Goal: Navigation & Orientation: Find specific page/section

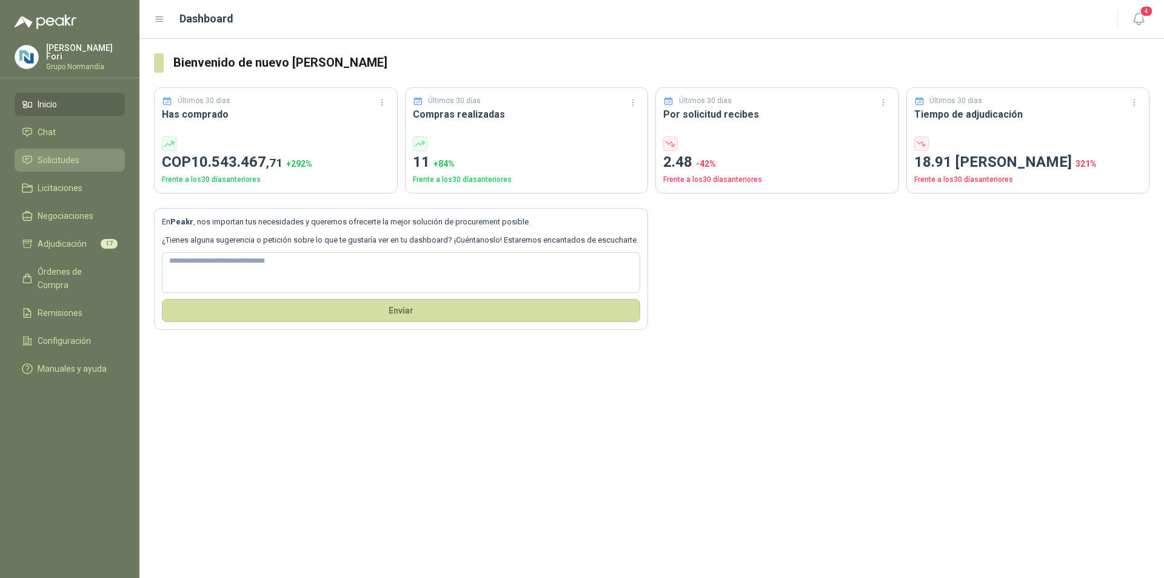
click at [64, 169] on link "Solicitudes" at bounding box center [70, 160] width 110 height 23
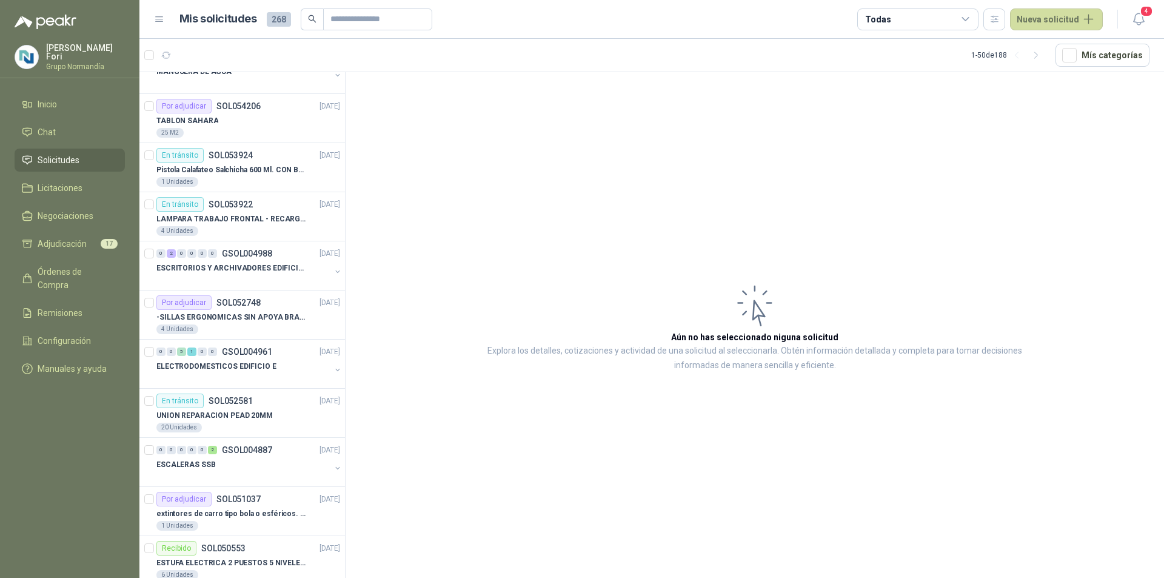
scroll to position [546, 0]
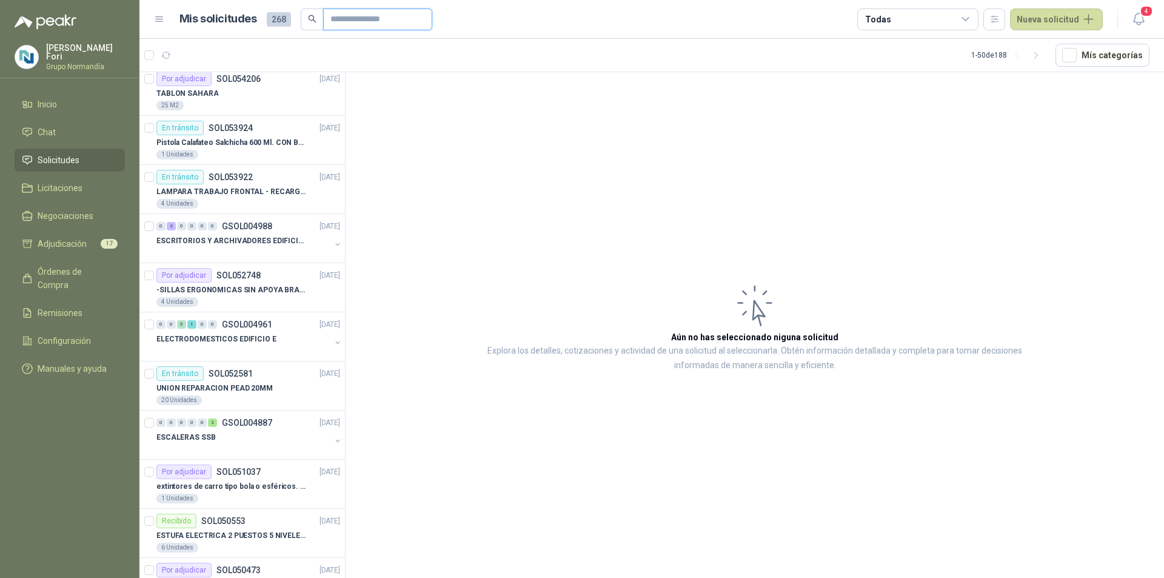
click at [376, 27] on input "text" at bounding box center [372, 19] width 85 height 21
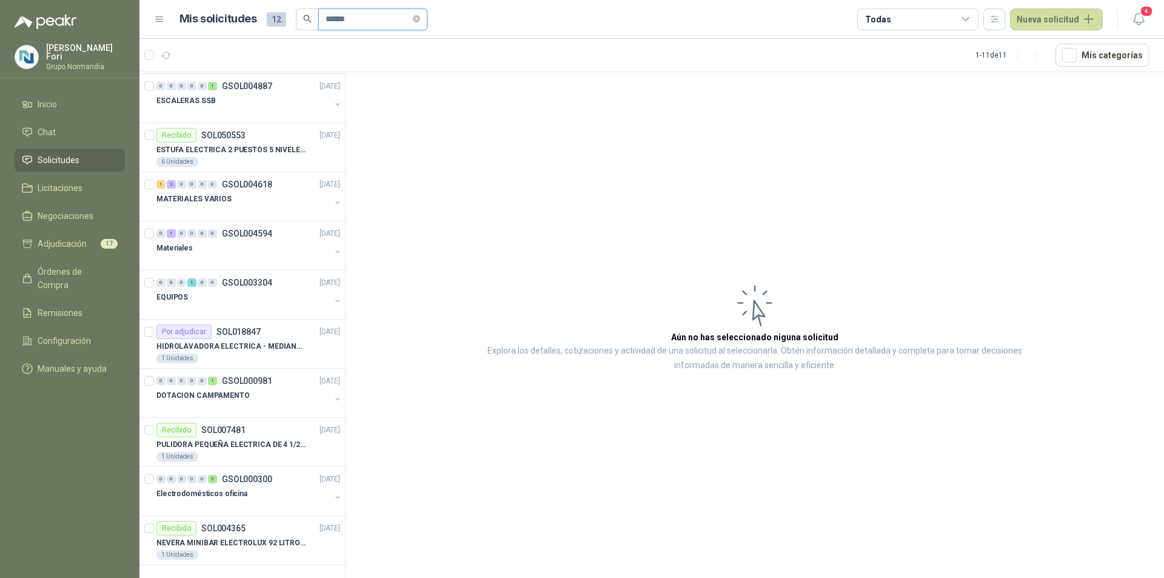
scroll to position [0, 0]
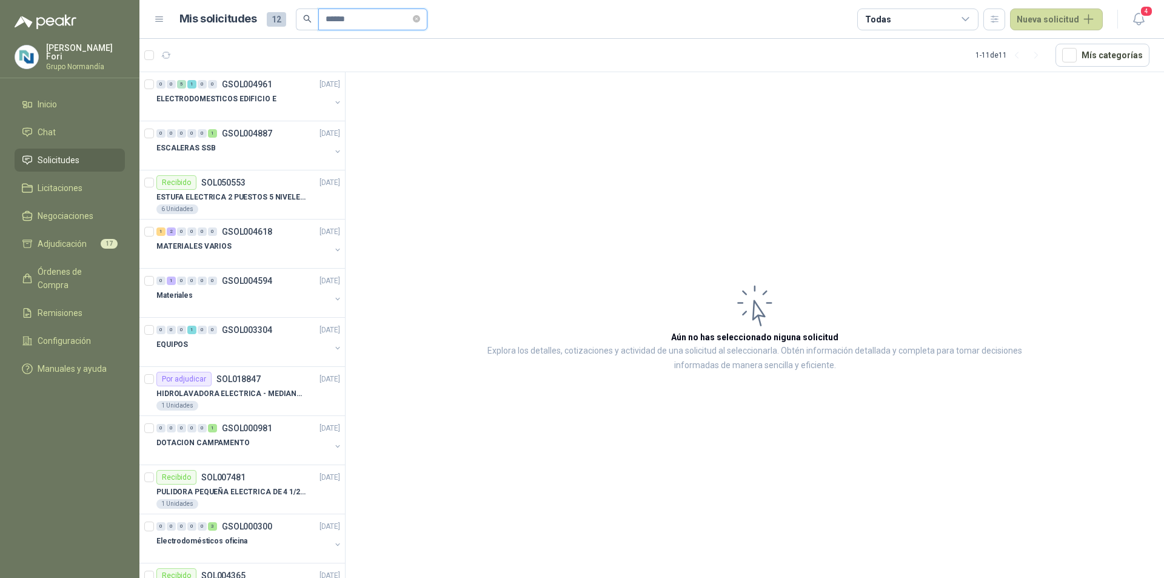
type input "**********"
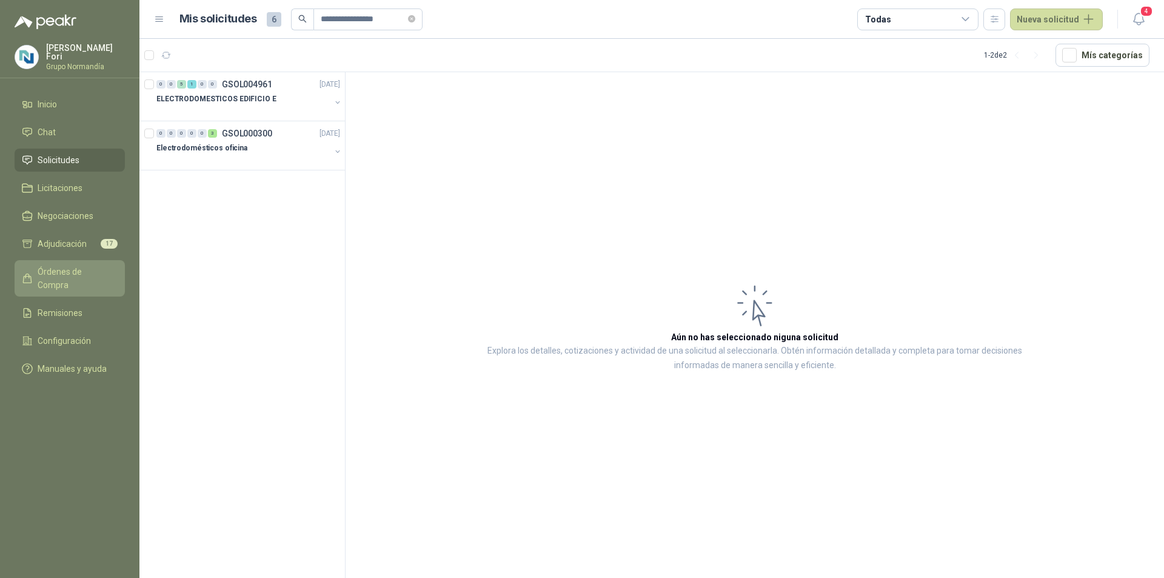
click at [62, 279] on link "Órdenes de Compra" at bounding box center [70, 278] width 110 height 36
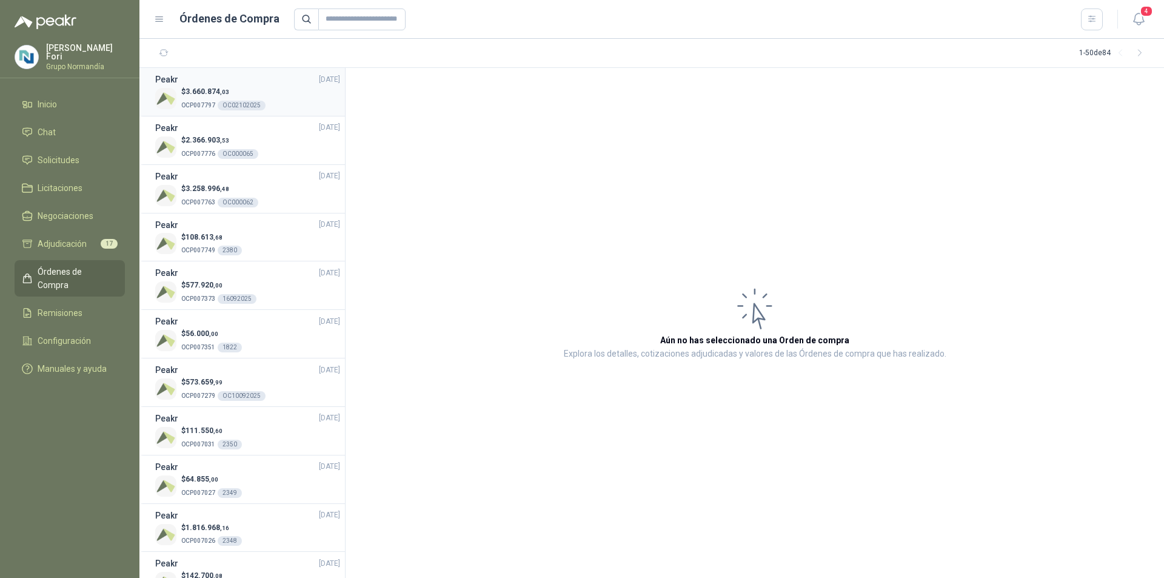
click at [258, 114] on li "Peakr [DATE] $ 3.660.874 ,03 OCP007797 OC02102025" at bounding box center [242, 92] width 206 height 48
click at [275, 101] on div "$ 3.660.874 ,03 OCP007797 OC02102025" at bounding box center [247, 98] width 185 height 25
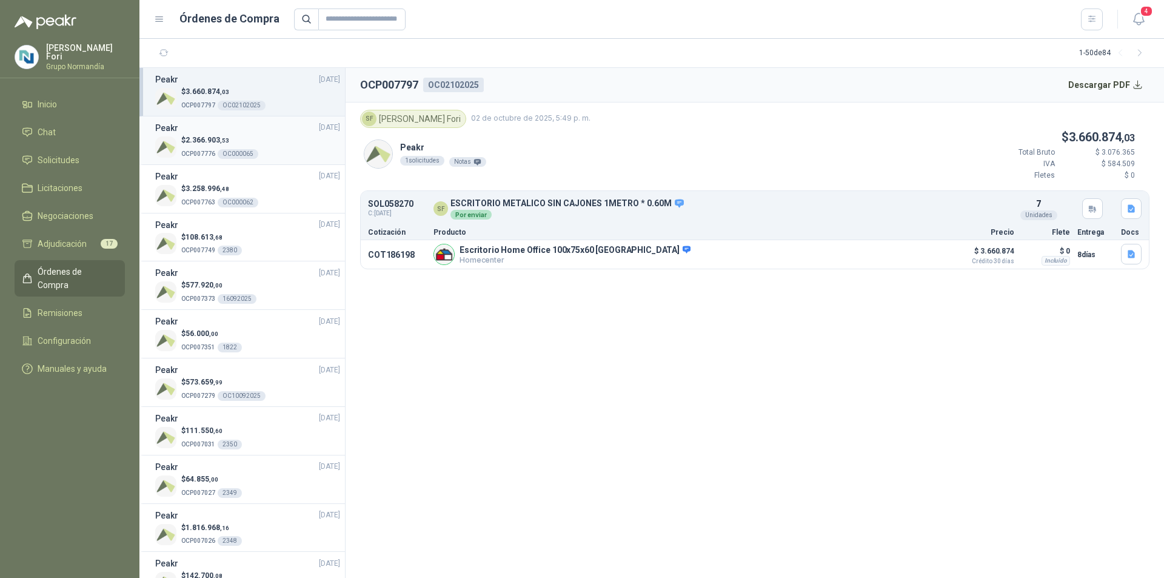
click at [271, 136] on div "$ 2.366.903 ,53 OCP007776 OC000065" at bounding box center [247, 147] width 185 height 25
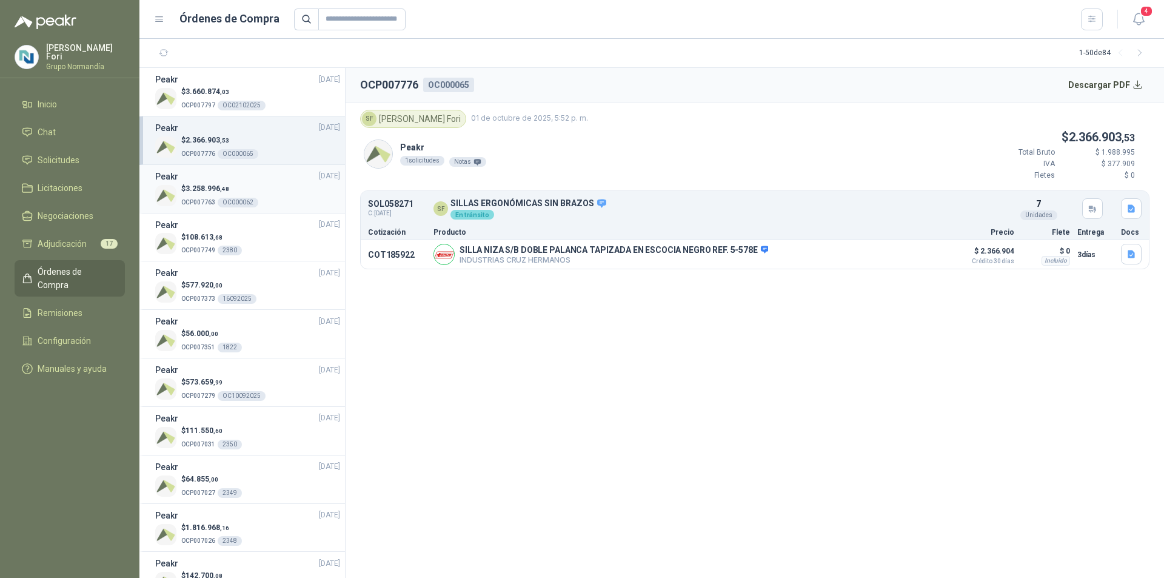
click at [267, 190] on div "$ 3.258.996 ,48 OCP007763 OC000062" at bounding box center [247, 195] width 185 height 25
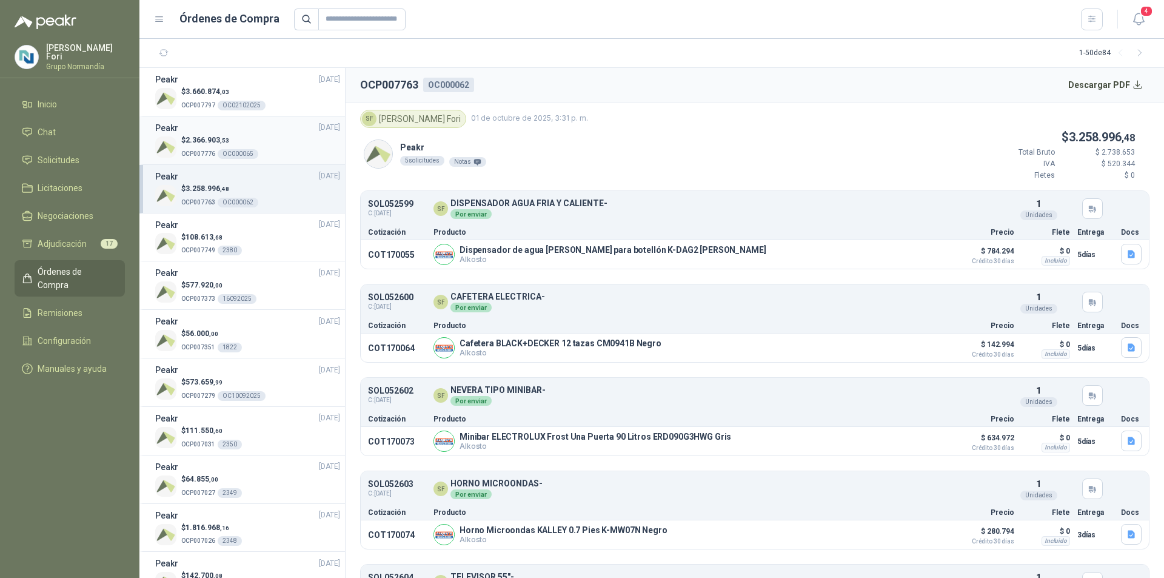
click at [231, 119] on li "Peakr [DATE] $ 2.366.903 ,53 OCP007776 OC000065" at bounding box center [242, 140] width 206 height 48
click at [256, 102] on div "OC02102025" at bounding box center [242, 106] width 48 height 10
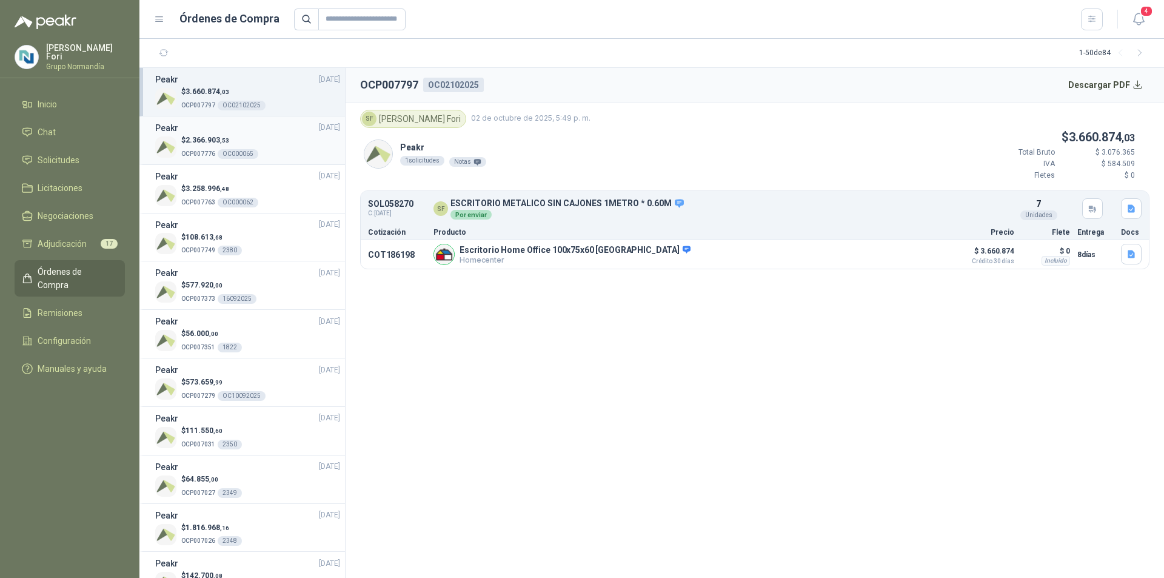
click at [258, 142] on div "$ 2.366.903 ,53 OCP007776 OC000065" at bounding box center [247, 147] width 185 height 25
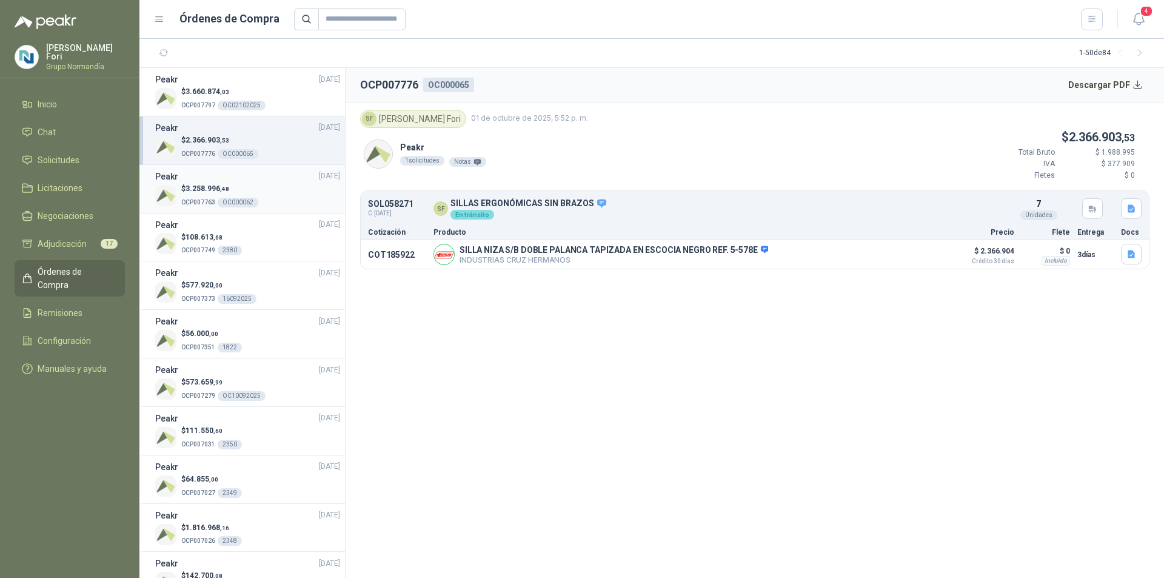
click at [252, 189] on p "$ 3.258.996 ,48" at bounding box center [219, 189] width 77 height 12
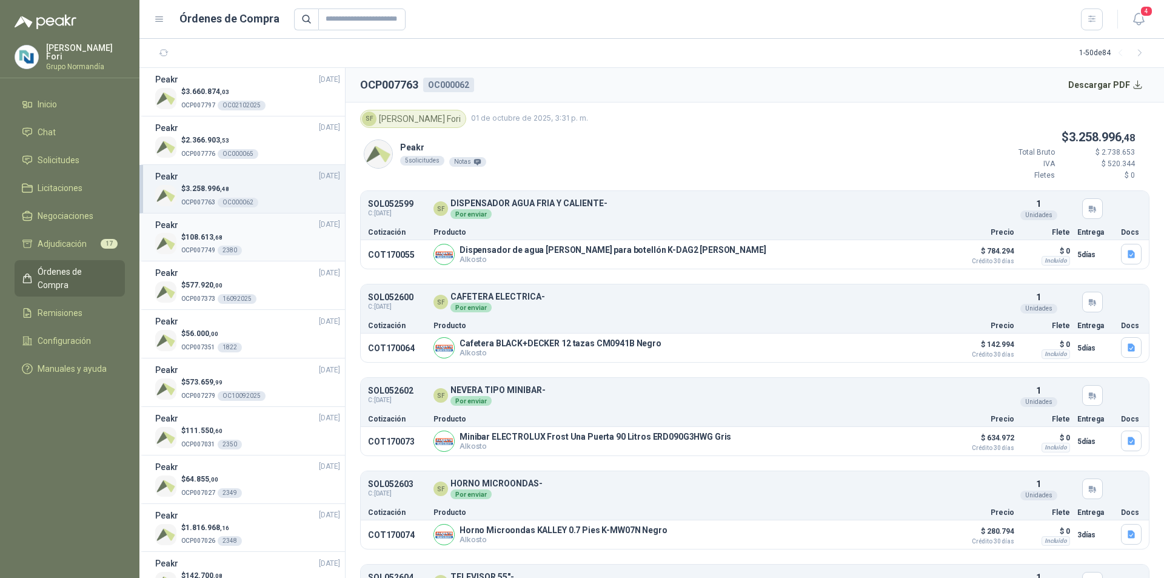
click at [247, 233] on div "$ 108.613 ,68 OCP007749 2380" at bounding box center [247, 244] width 185 height 25
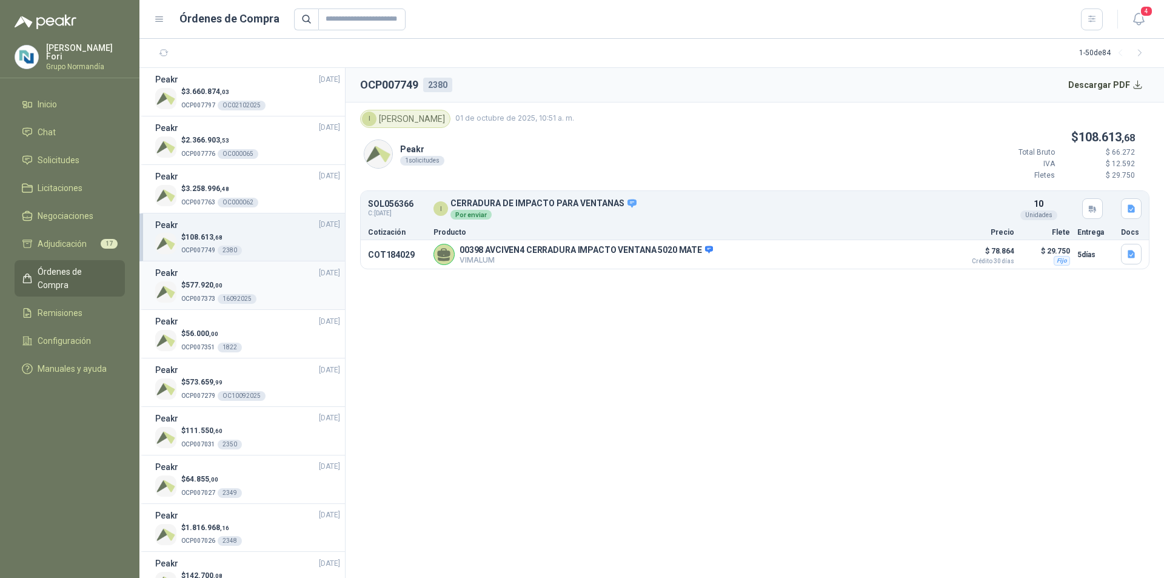
click at [246, 286] on p "$ 577.920 ,00" at bounding box center [218, 285] width 75 height 12
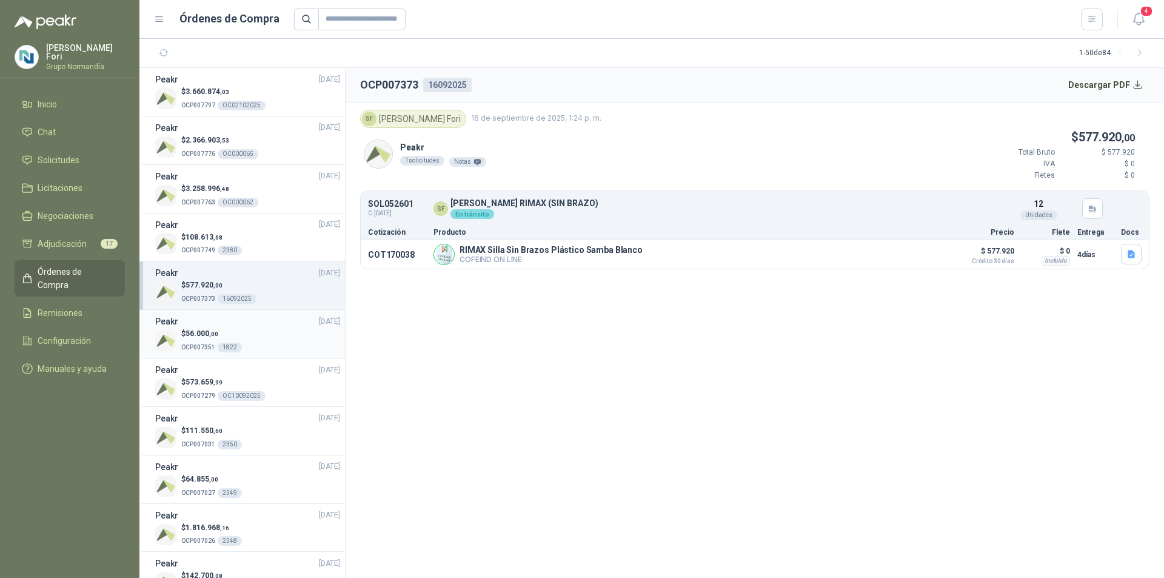
click at [245, 327] on div "Peakr [DATE]" at bounding box center [247, 321] width 185 height 13
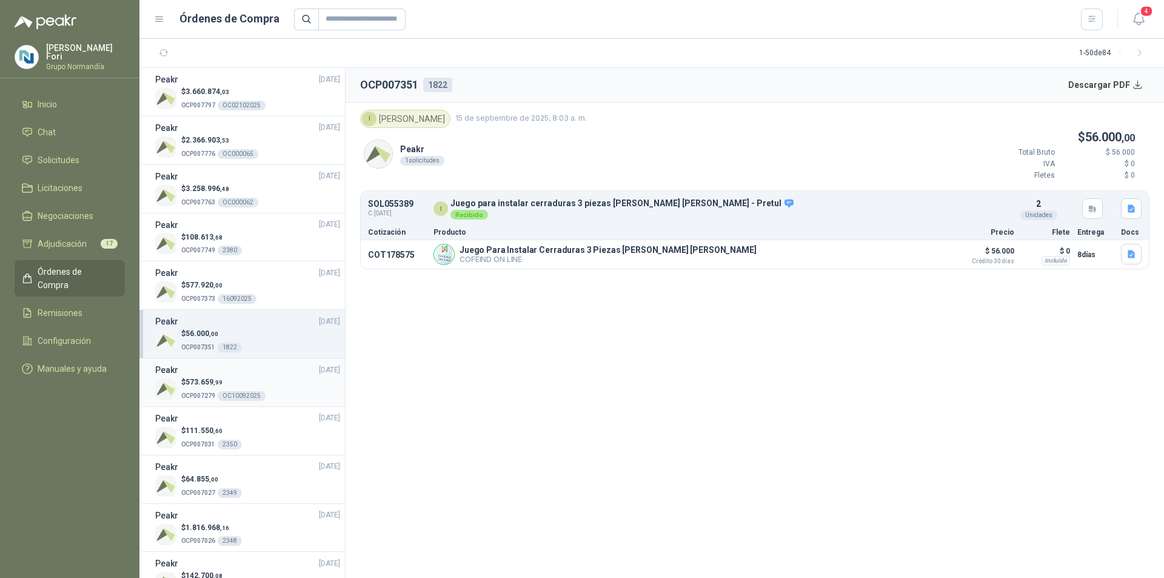
click at [252, 391] on div "OC10092025" at bounding box center [242, 396] width 48 height 10
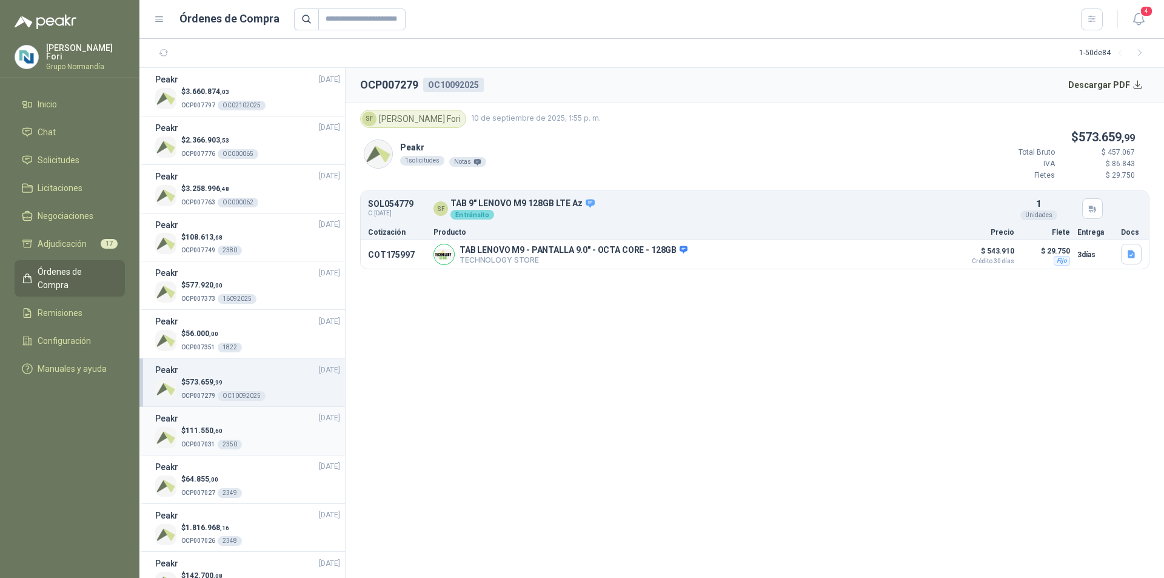
click at [250, 439] on div "$ 111.550 ,60 OCP007031 2350" at bounding box center [247, 437] width 185 height 25
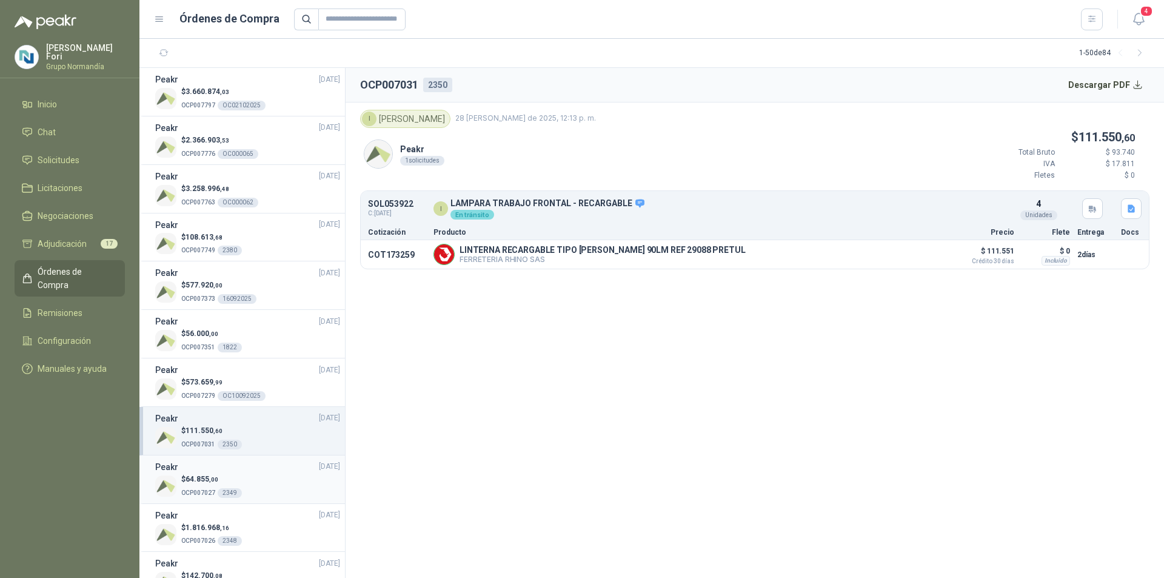
click at [247, 495] on div "$ 64.855 ,00 OCP007027 2349" at bounding box center [247, 485] width 185 height 25
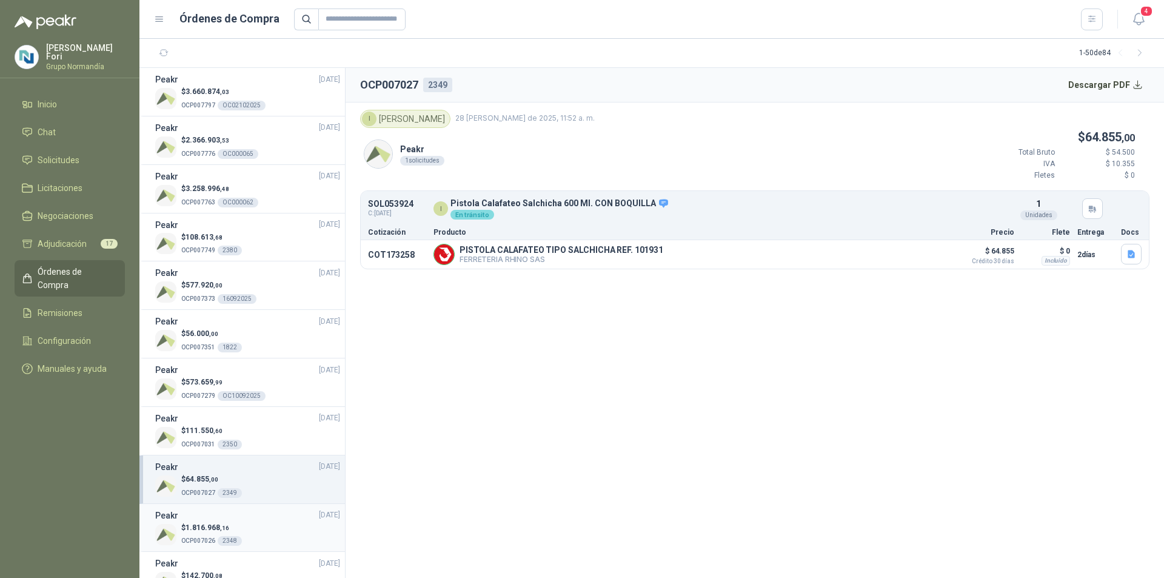
click at [245, 537] on div "$ 1.816.968 ,16 OCP007026 2348" at bounding box center [247, 534] width 185 height 25
